Goal: Information Seeking & Learning: Learn about a topic

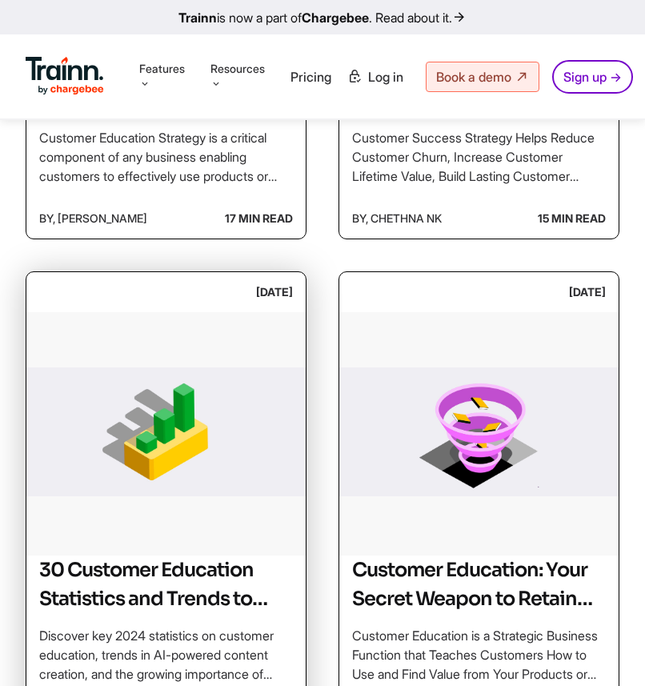
scroll to position [1215, 0]
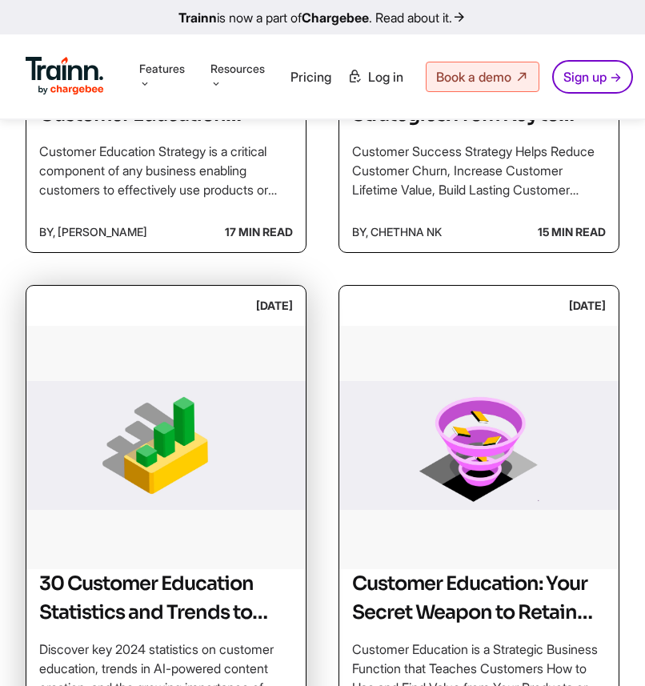
click at [110, 451] on img at bounding box center [165, 446] width 279 height 240
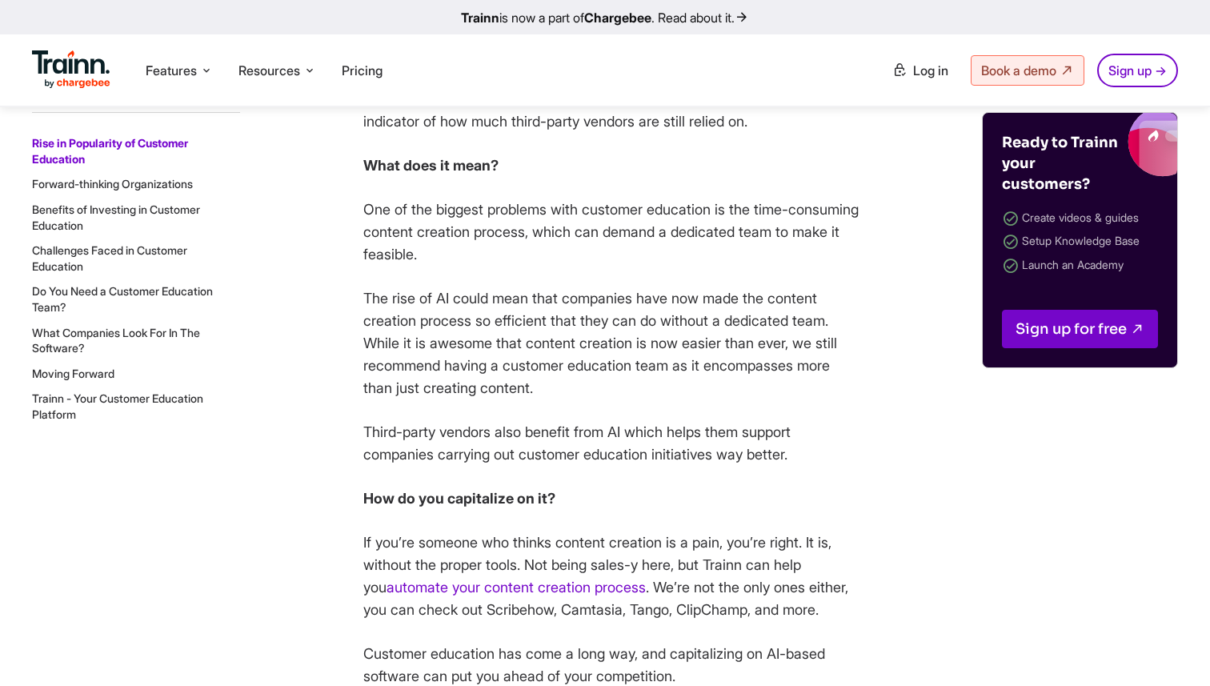
scroll to position [1966, 0]
